Goal: Task Accomplishment & Management: Complete application form

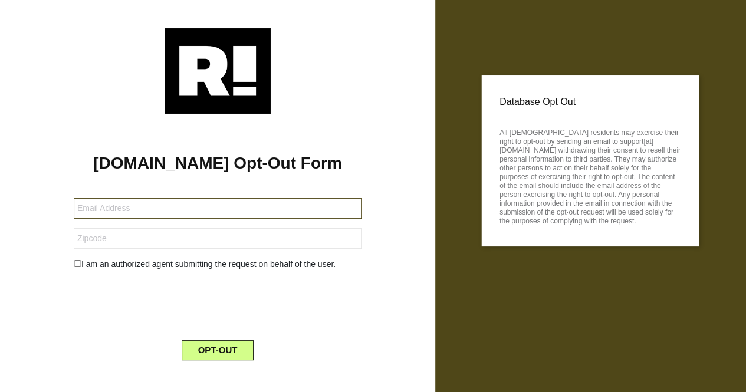
paste input "[EMAIL_ADDRESS][DOMAIN_NAME]"
type input "[EMAIL_ADDRESS][DOMAIN_NAME]"
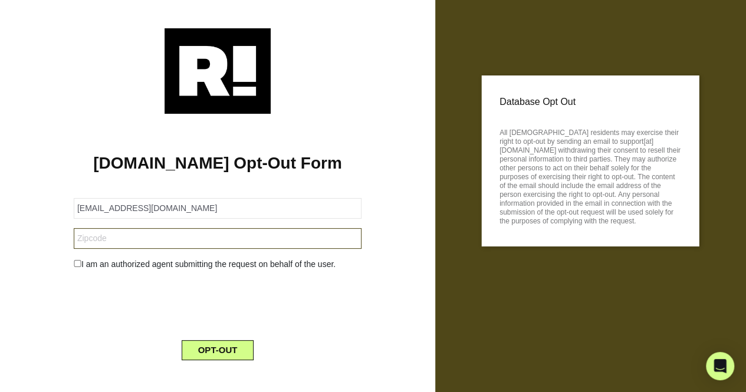
paste input "78641"
type input "78641"
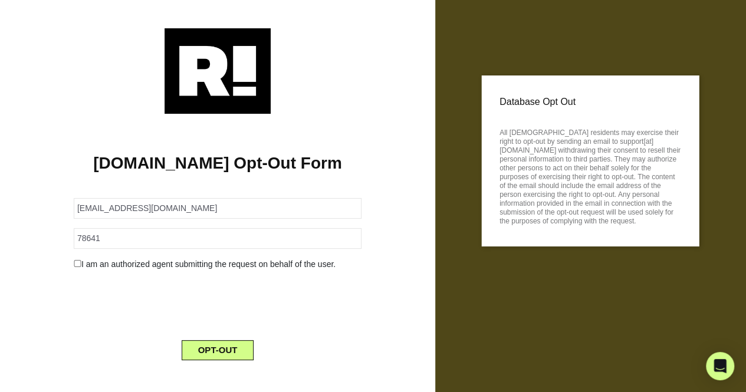
click at [195, 116] on div "[DOMAIN_NAME] Opt-Out Form [EMAIL_ADDRESS][DOMAIN_NAME] 78641 I am an authorize…" at bounding box center [217, 242] width 417 height 256
click at [77, 266] on input "checkbox" at bounding box center [78, 263] width 8 height 7
click at [80, 261] on input "checkbox" at bounding box center [78, 263] width 8 height 7
checkbox input "false"
click at [232, 350] on button "OPT-OUT" at bounding box center [218, 350] width 73 height 20
